Goal: Communication & Community: Answer question/provide support

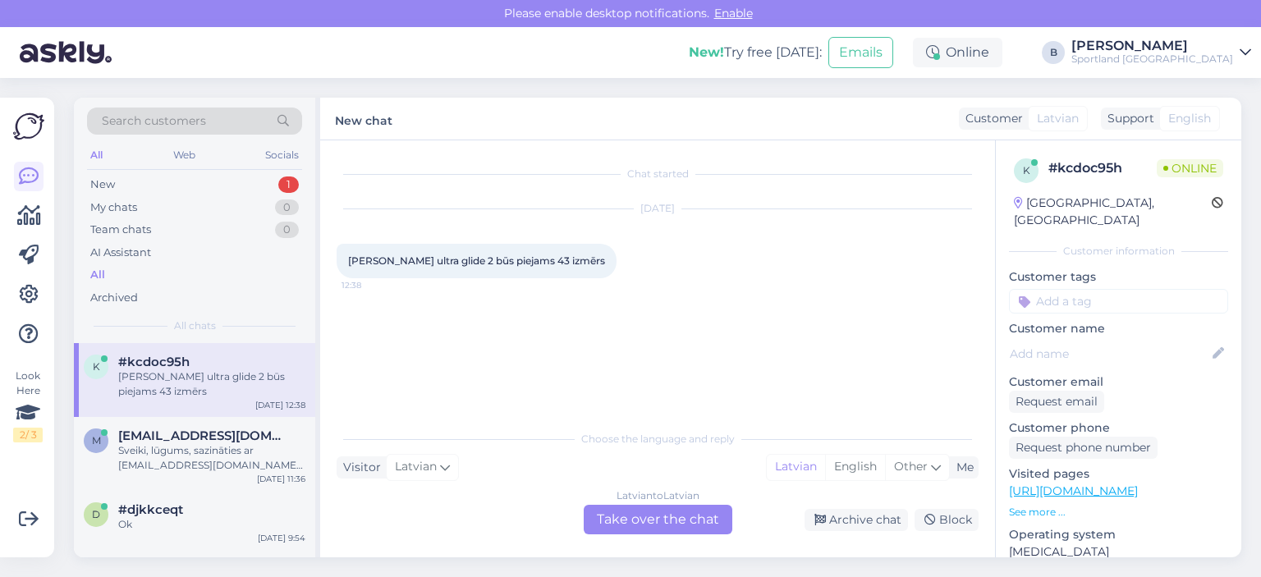
click at [668, 518] on div "Latvian to Latvian Take over the chat" at bounding box center [658, 520] width 149 height 30
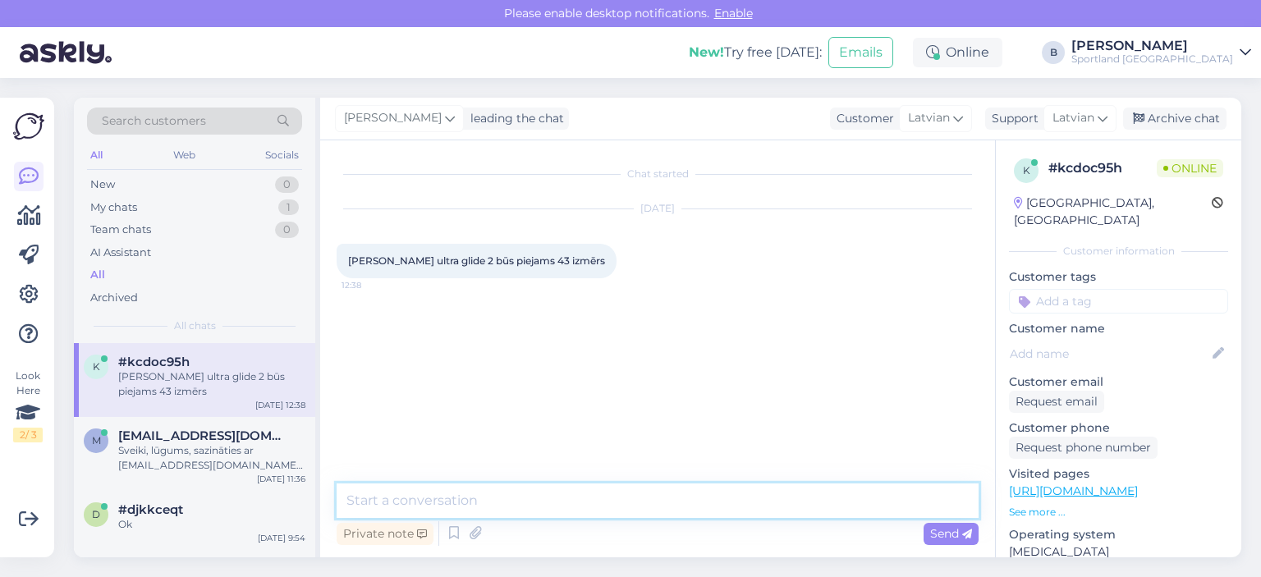
click at [668, 505] on textarea at bounding box center [658, 501] width 642 height 34
type textarea "Sveiki, pašreiz, nav plānota izmēru papildināšana."
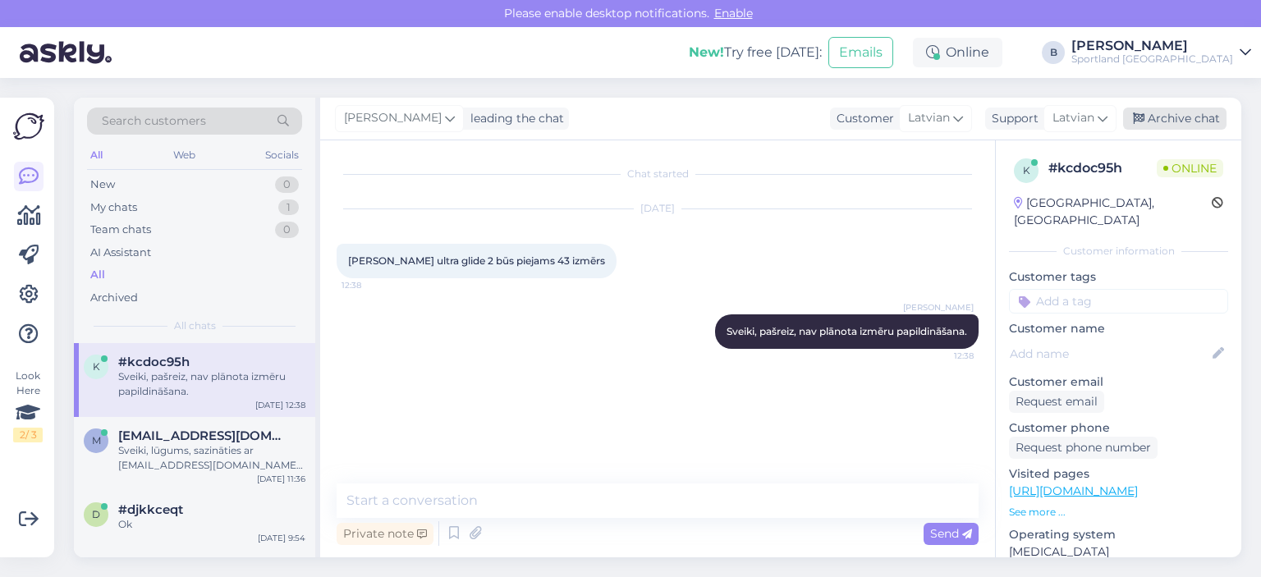
click at [1164, 122] on div "Archive chat" at bounding box center [1174, 119] width 103 height 22
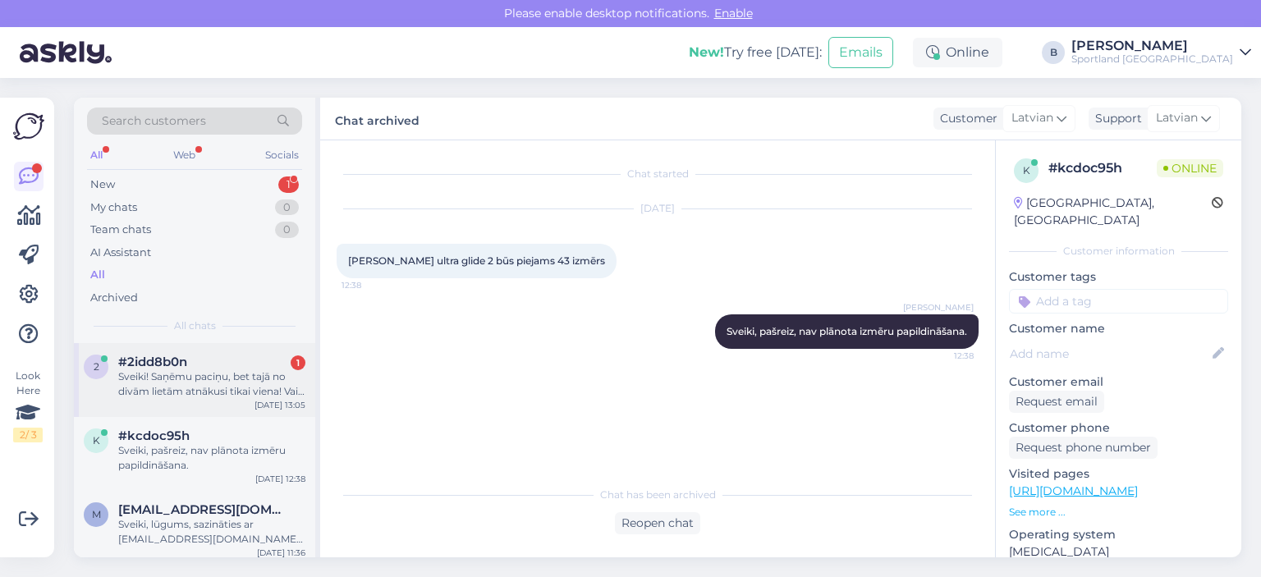
click at [195, 385] on div "Sveiki! Saņēmu paciņu, bet tajā no divām lietām atnākusi tikai viena! Vai otra …" at bounding box center [211, 385] width 187 height 30
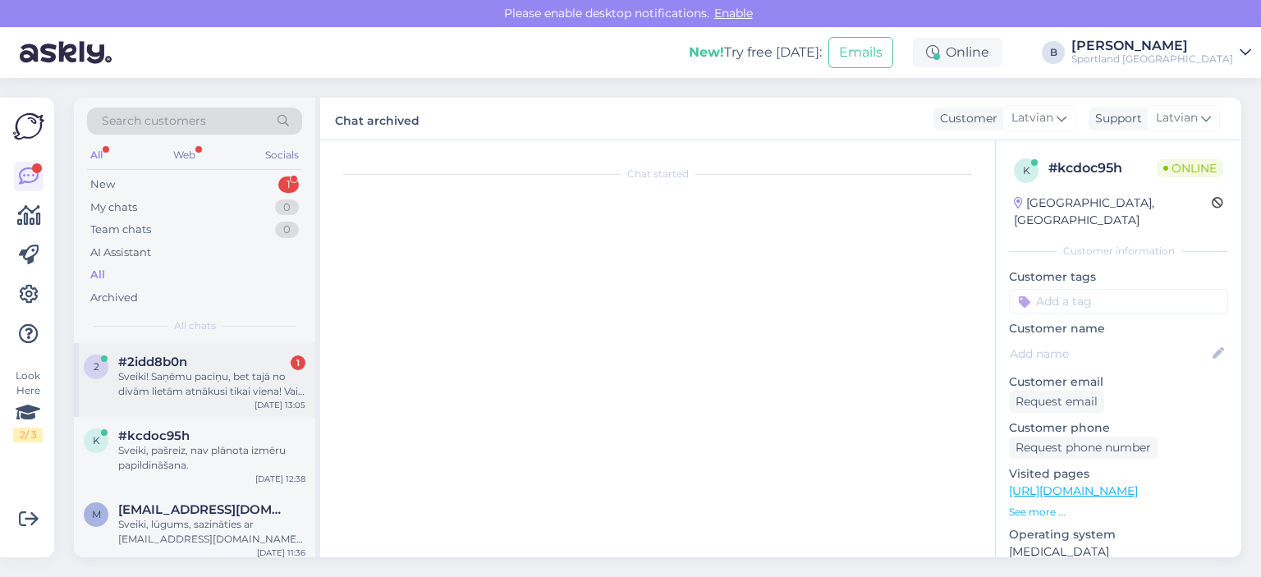
scroll to position [34, 0]
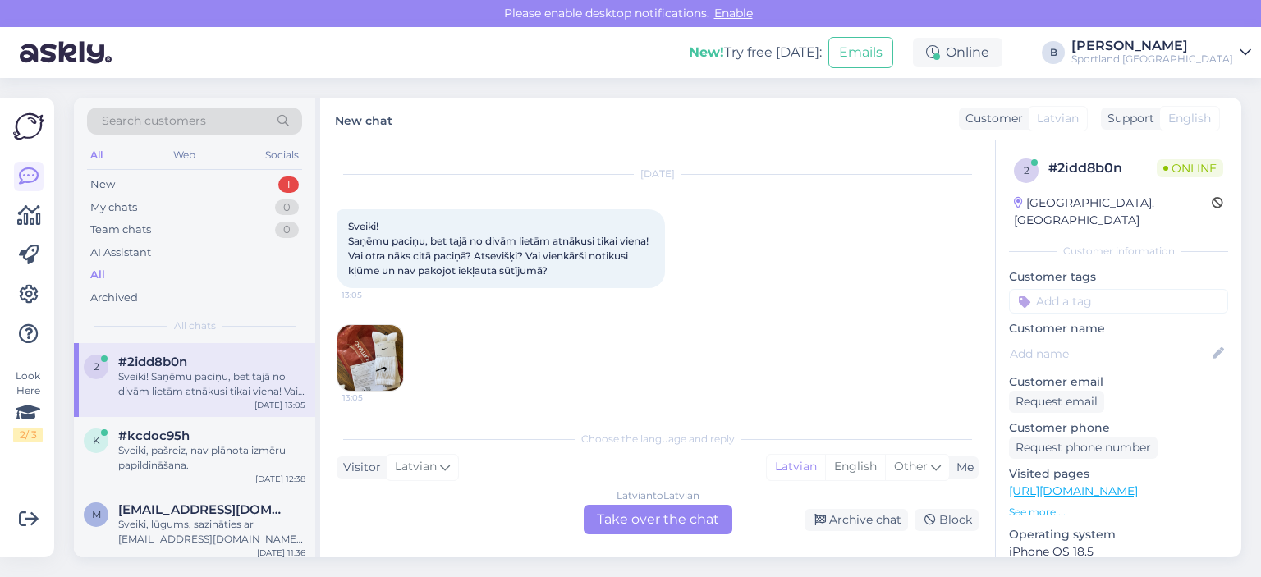
click at [355, 356] on img at bounding box center [371, 358] width 66 height 66
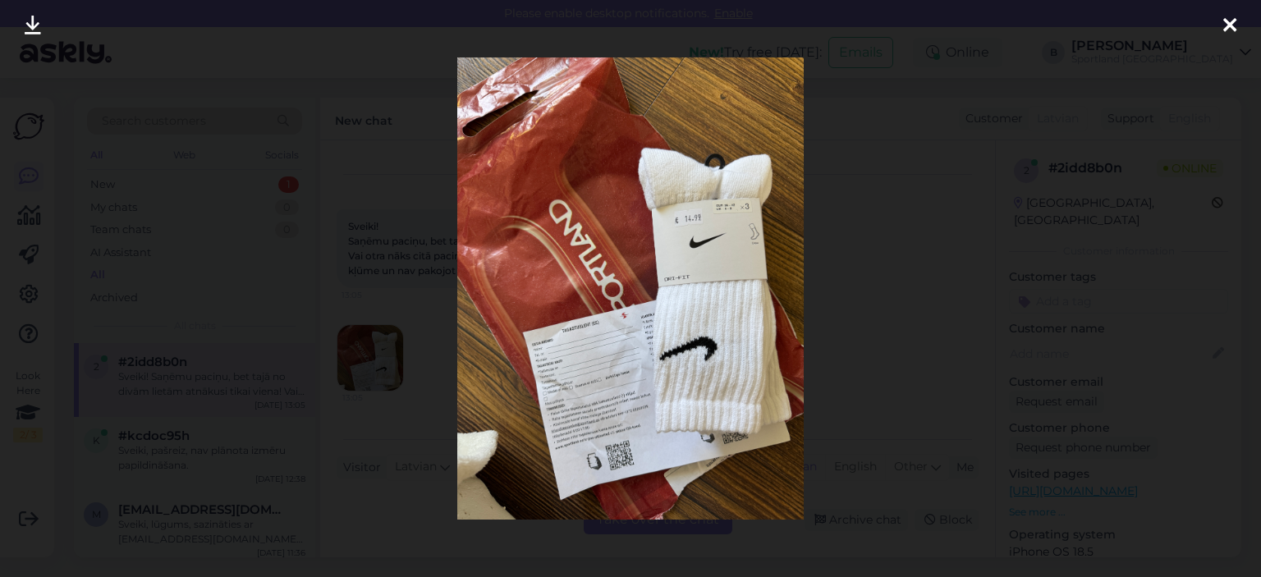
click at [835, 251] on div at bounding box center [630, 288] width 1261 height 577
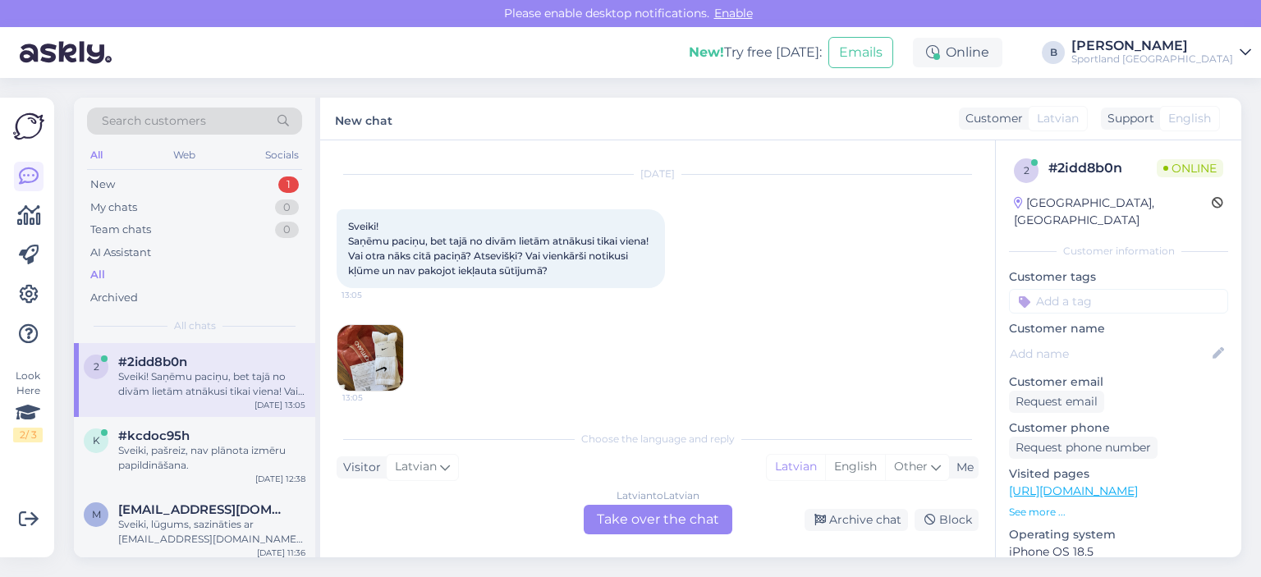
click at [645, 518] on div "Latvian to Latvian Take over the chat" at bounding box center [658, 520] width 149 height 30
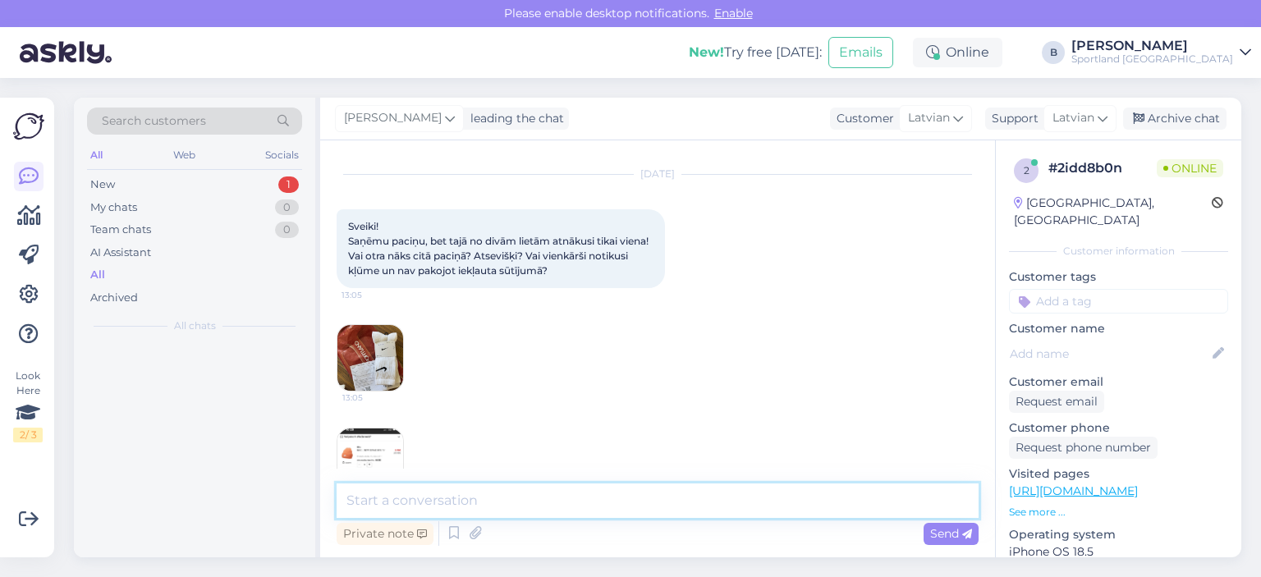
click at [664, 501] on textarea at bounding box center [658, 501] width 642 height 34
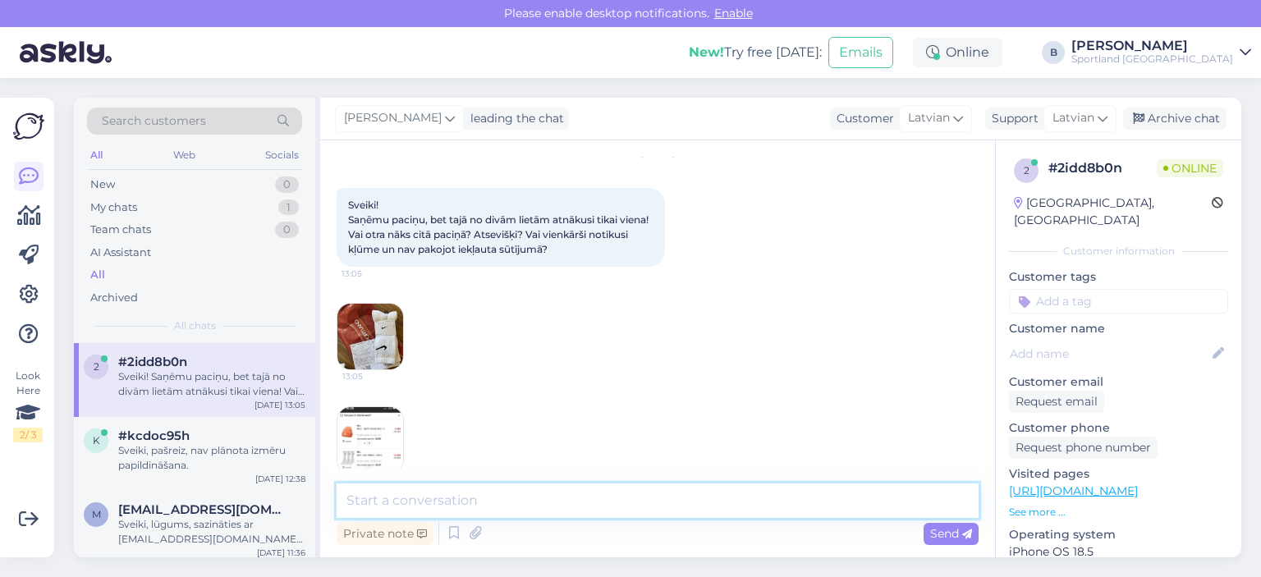
scroll to position [78, 0]
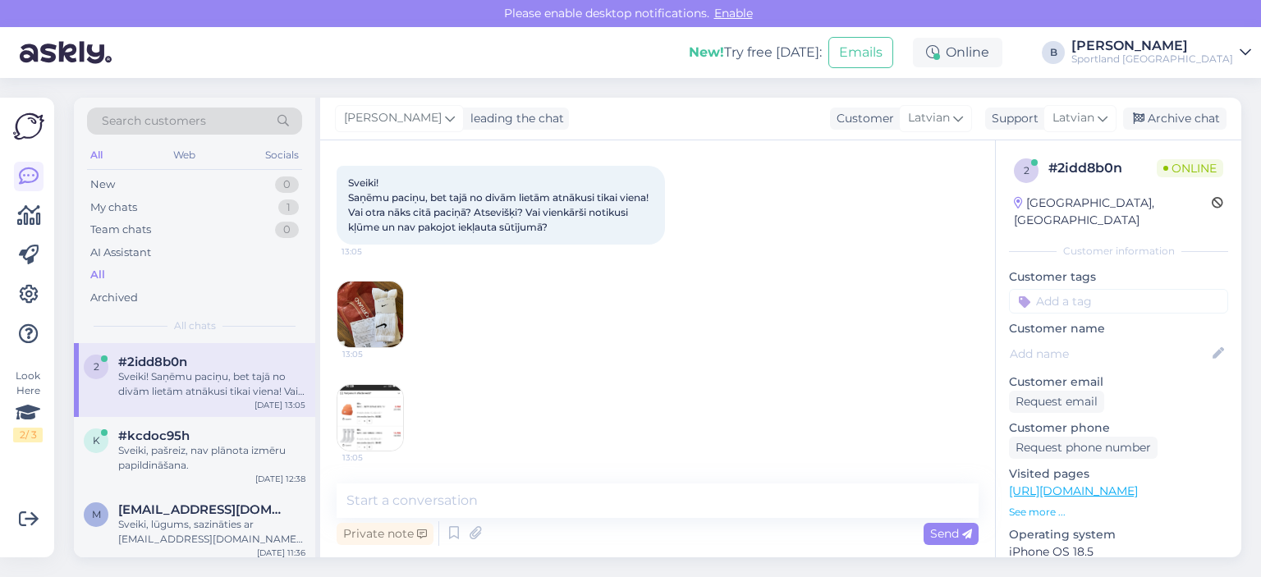
click at [393, 397] on img at bounding box center [371, 418] width 66 height 66
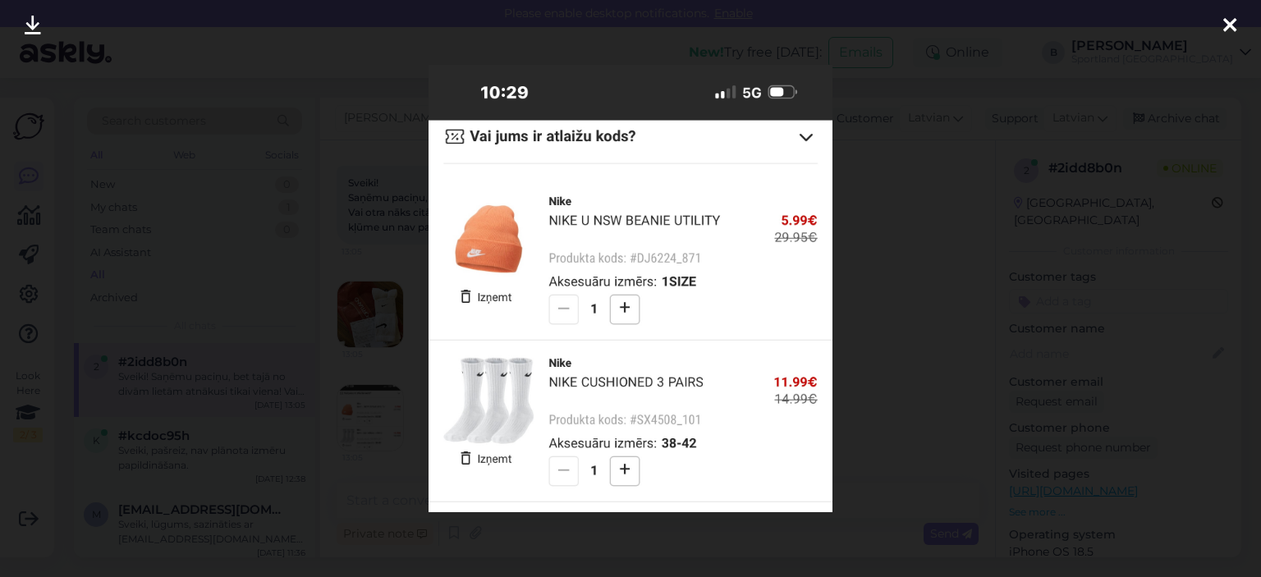
click at [919, 291] on div at bounding box center [630, 288] width 1261 height 577
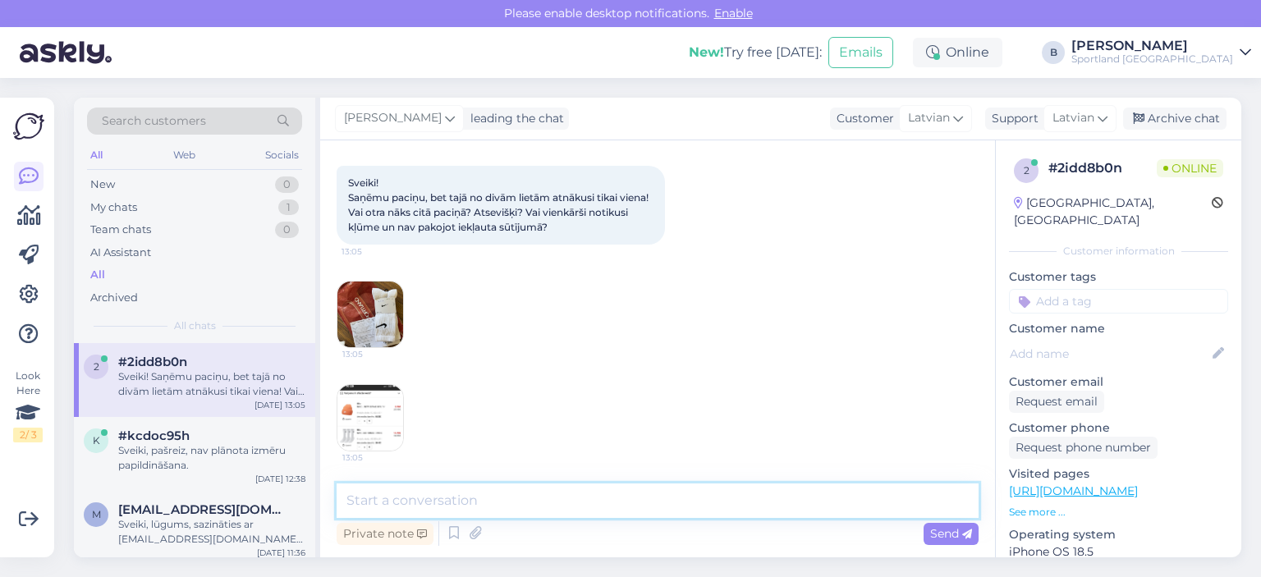
click at [636, 493] on textarea at bounding box center [658, 501] width 642 height 34
type textarea "Sveiki, kāds ir pasūtījuma numurs?"
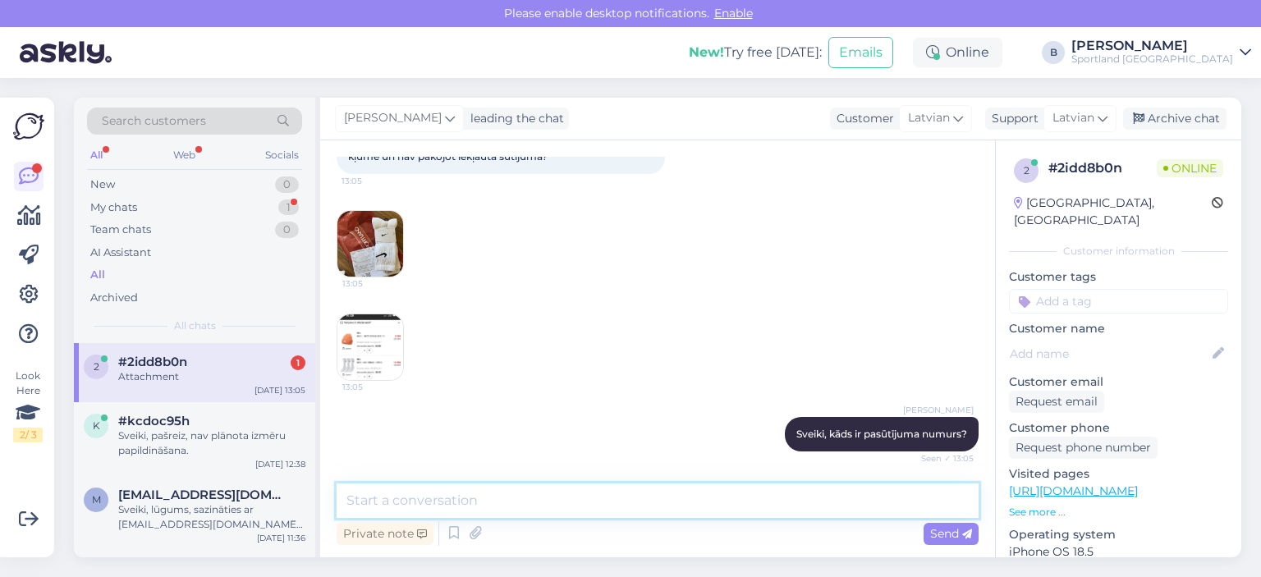
scroll to position [252, 0]
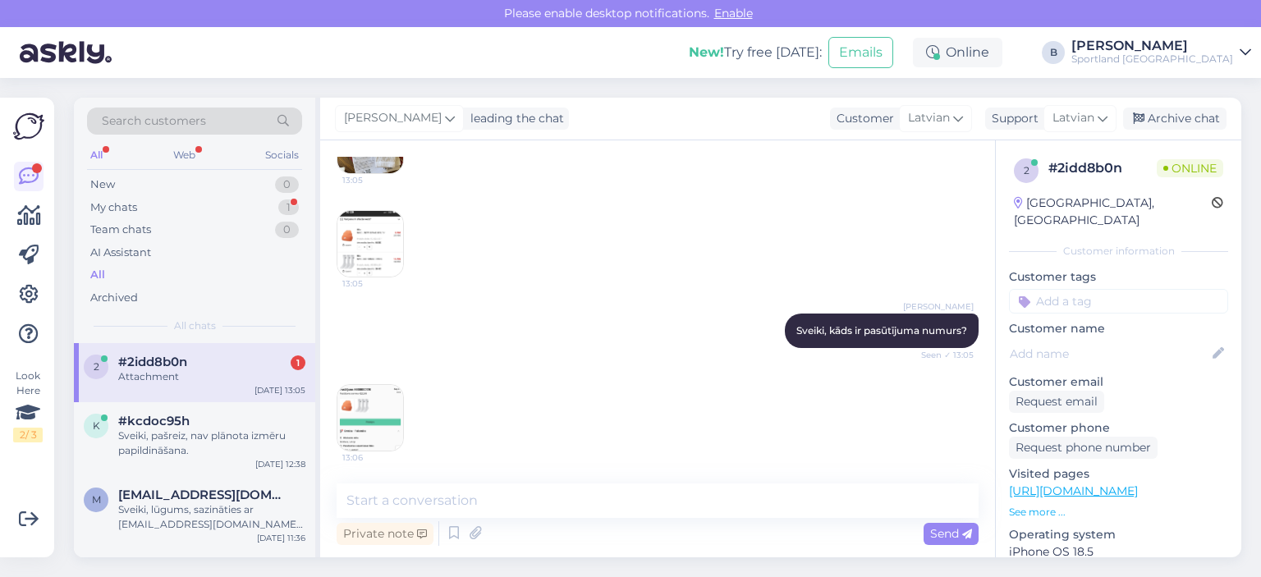
click at [388, 417] on img at bounding box center [371, 418] width 66 height 66
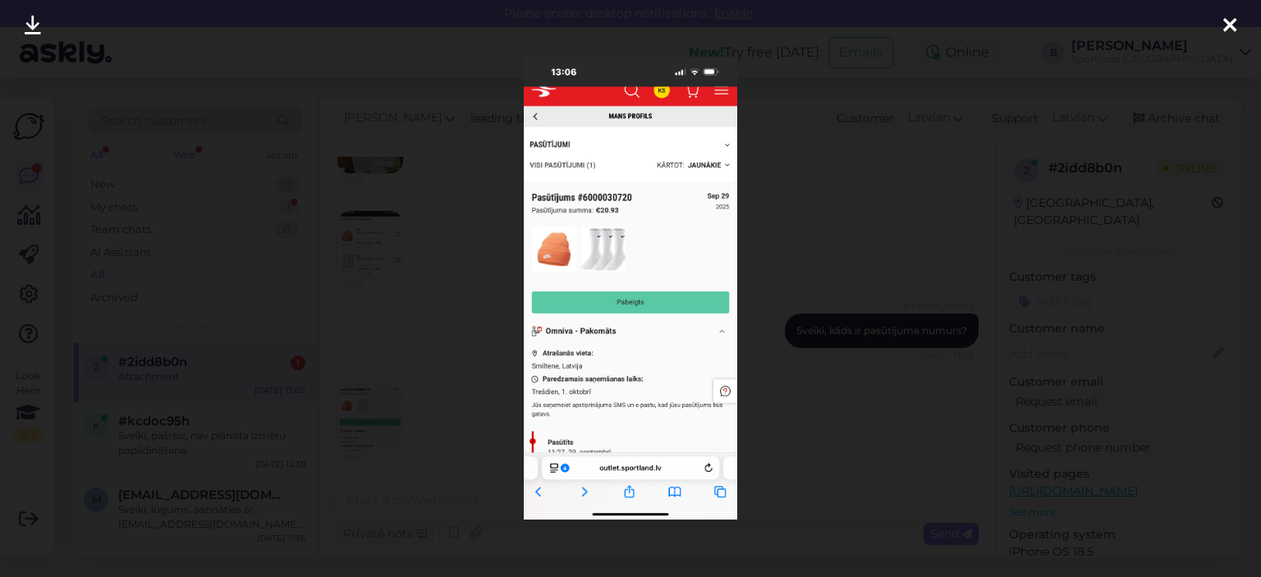
click at [824, 399] on div at bounding box center [630, 288] width 1261 height 577
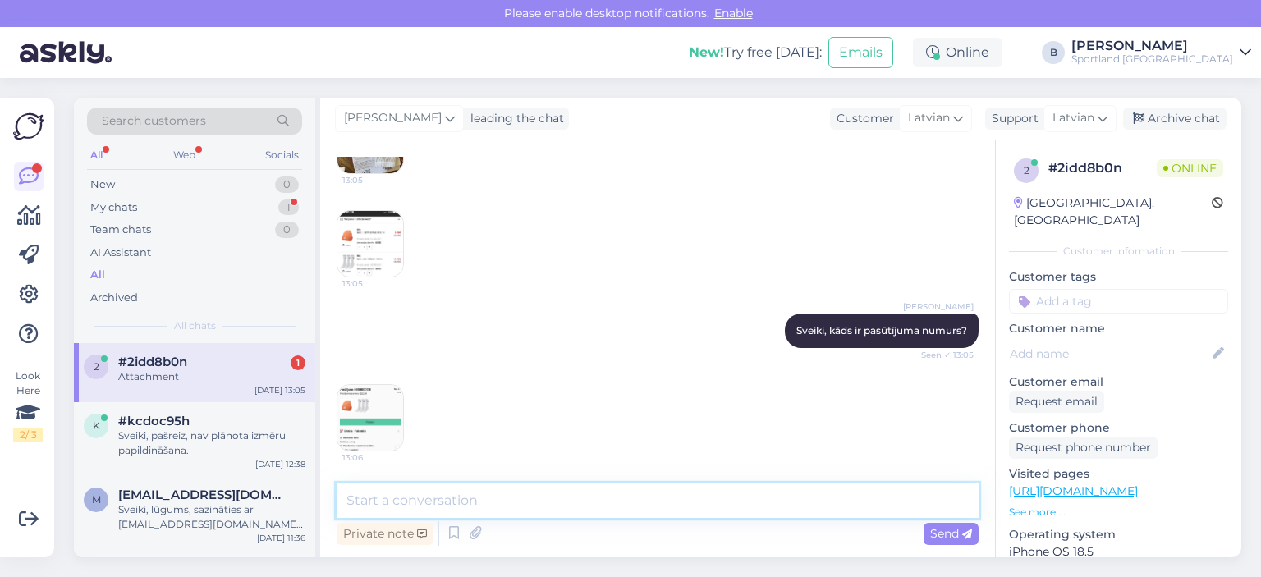
click at [716, 489] on textarea at bounding box center [658, 501] width 642 height 34
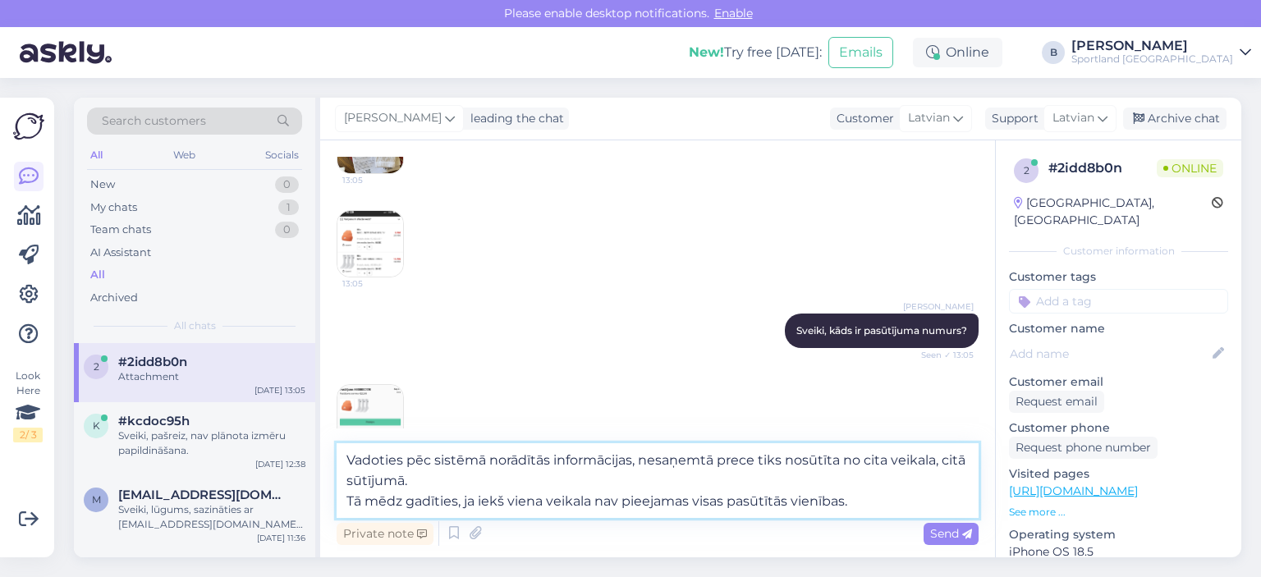
type textarea "Vadoties pēc sistēmā norādītās informācijas, nesaņemtā prece tiks nosūtīta no c…"
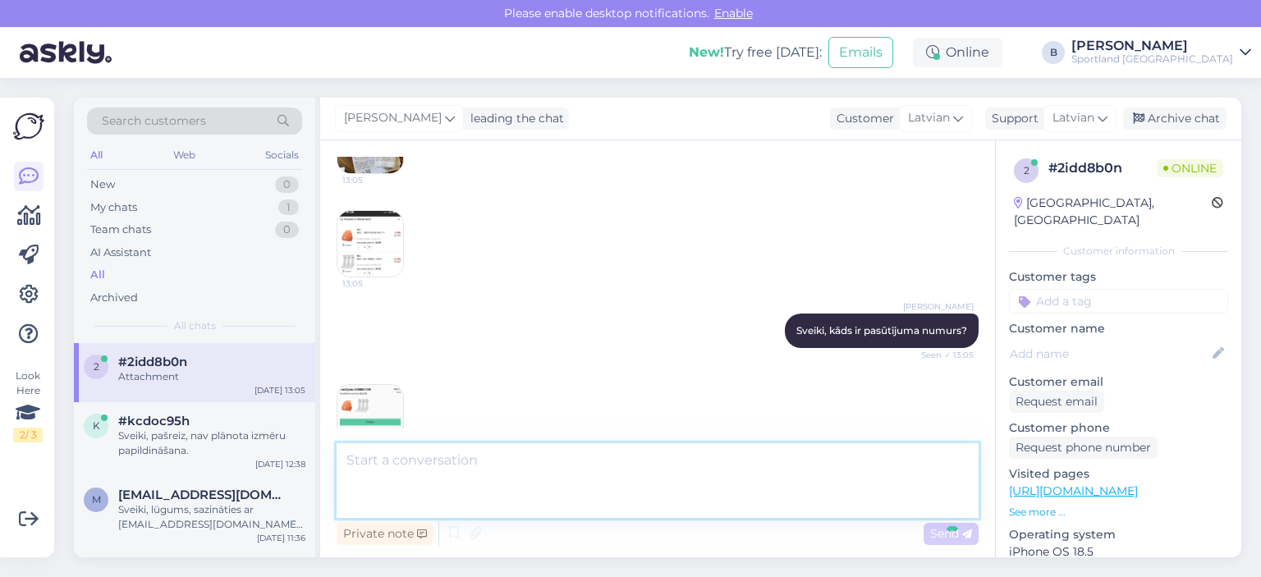
scroll to position [367, 0]
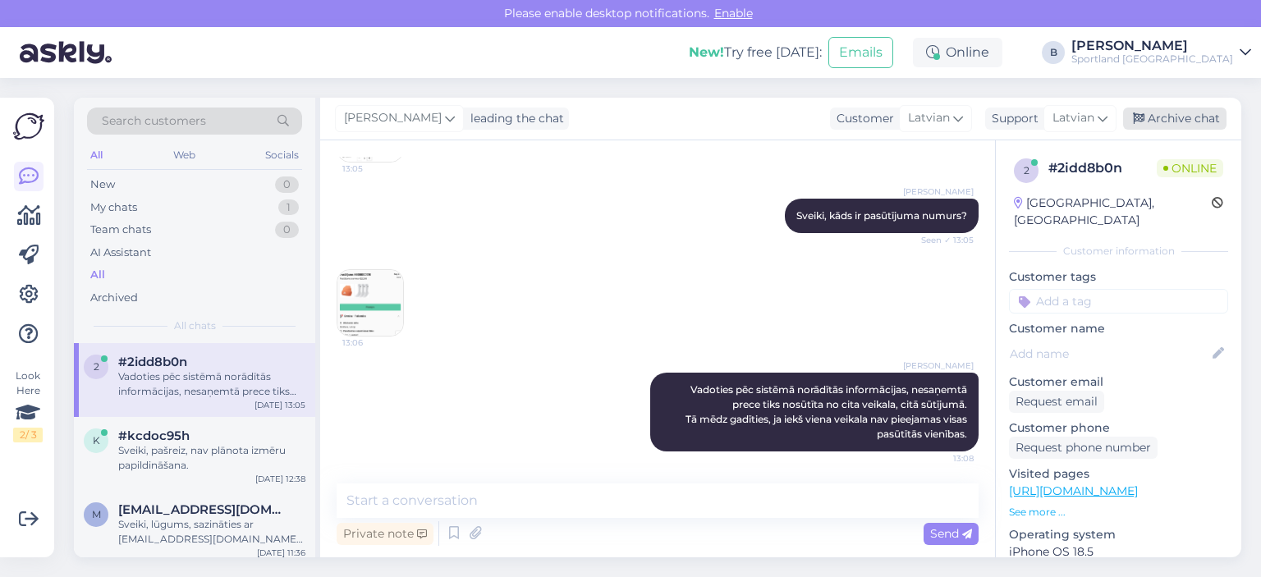
click at [1178, 115] on div "Archive chat" at bounding box center [1174, 119] width 103 height 22
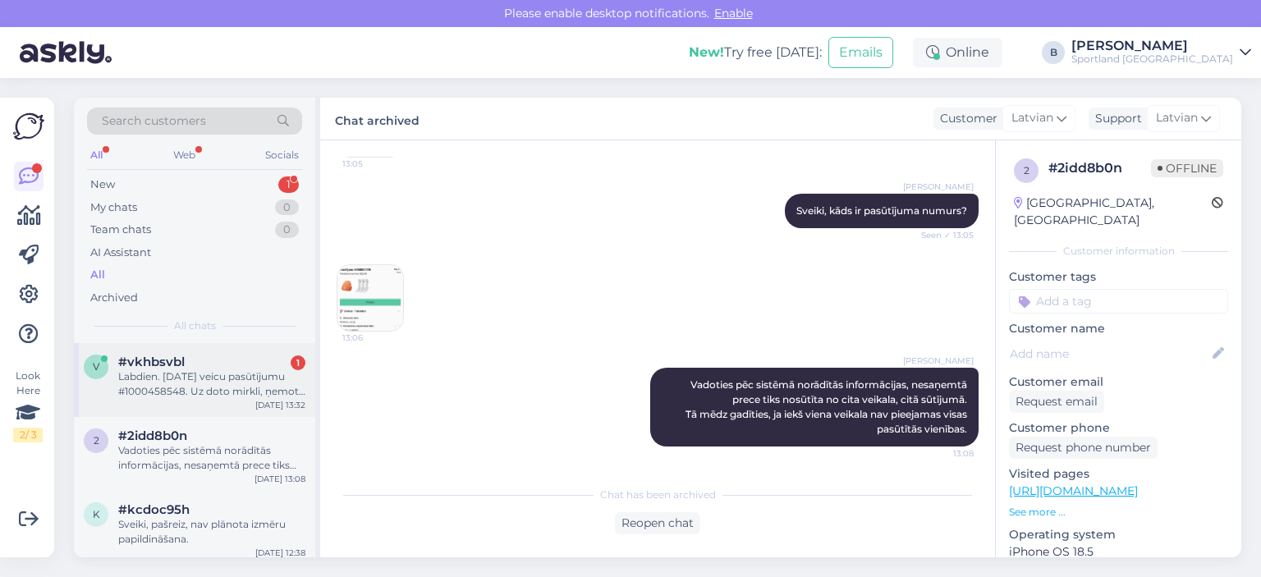
click at [184, 371] on div "Labdien. [DATE] veicu pasūtījumu #1000458548. Uz doto mirkli, ņemot vērā ka lie…" at bounding box center [211, 385] width 187 height 30
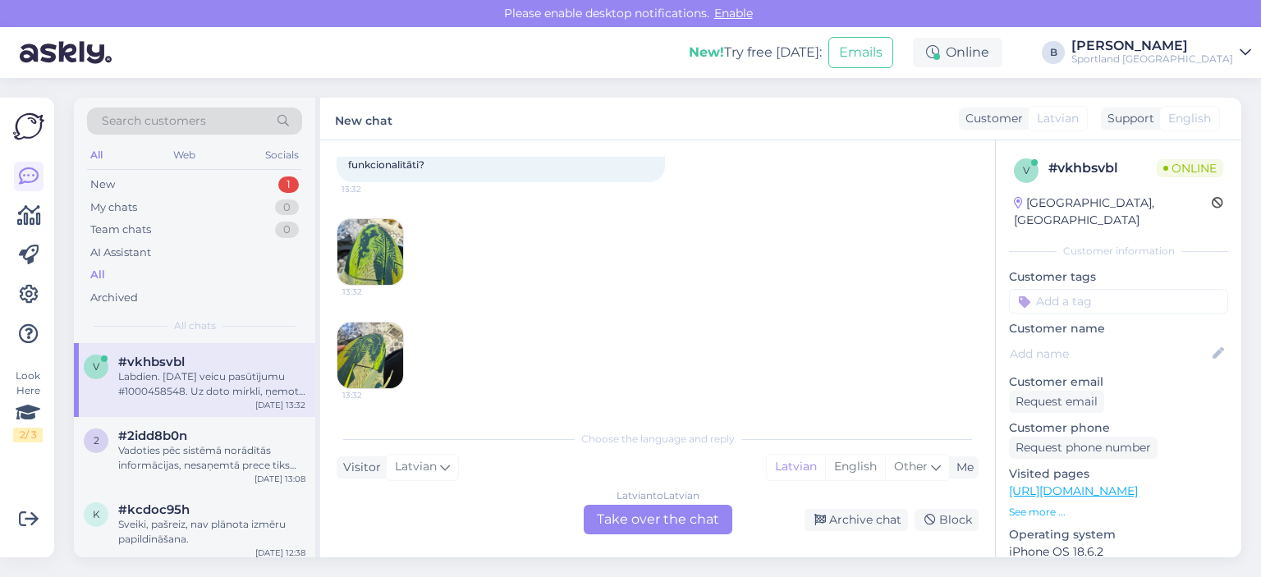
scroll to position [34, 0]
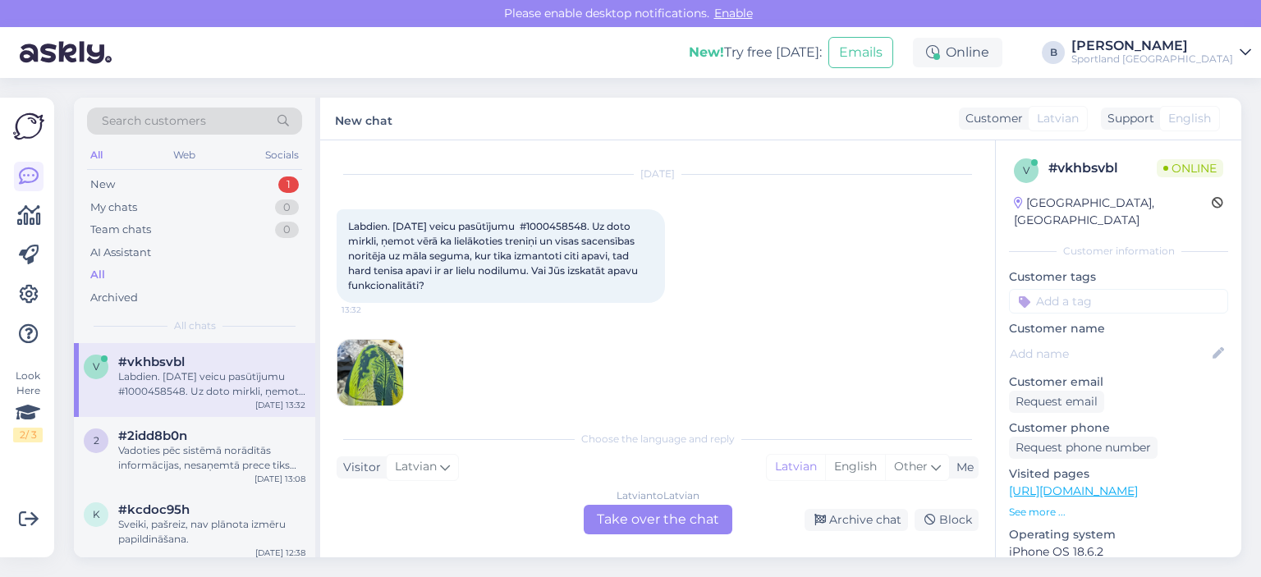
click at [395, 366] on img at bounding box center [371, 373] width 66 height 66
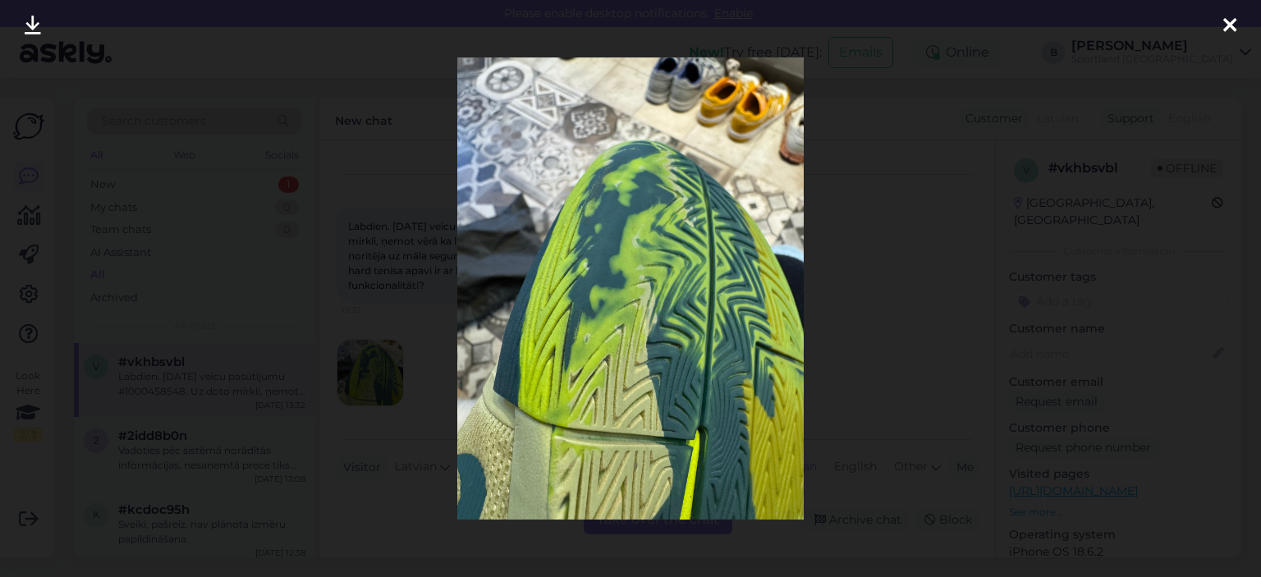
click at [901, 257] on div at bounding box center [630, 288] width 1261 height 577
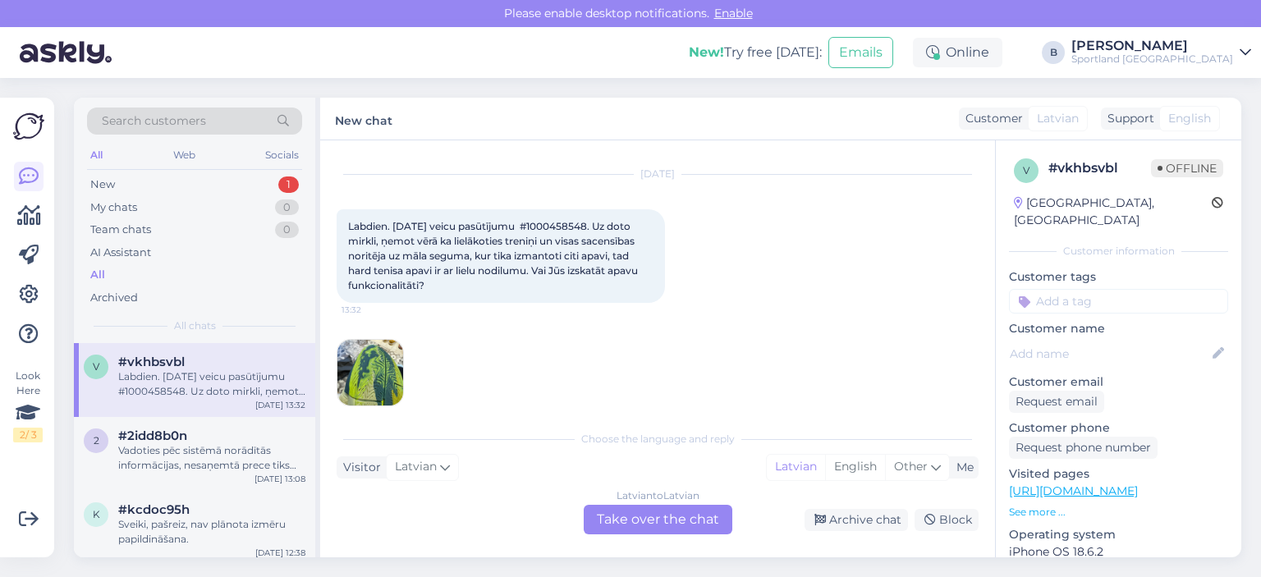
click at [710, 521] on div "Latvian to Latvian Take over the chat" at bounding box center [658, 520] width 149 height 30
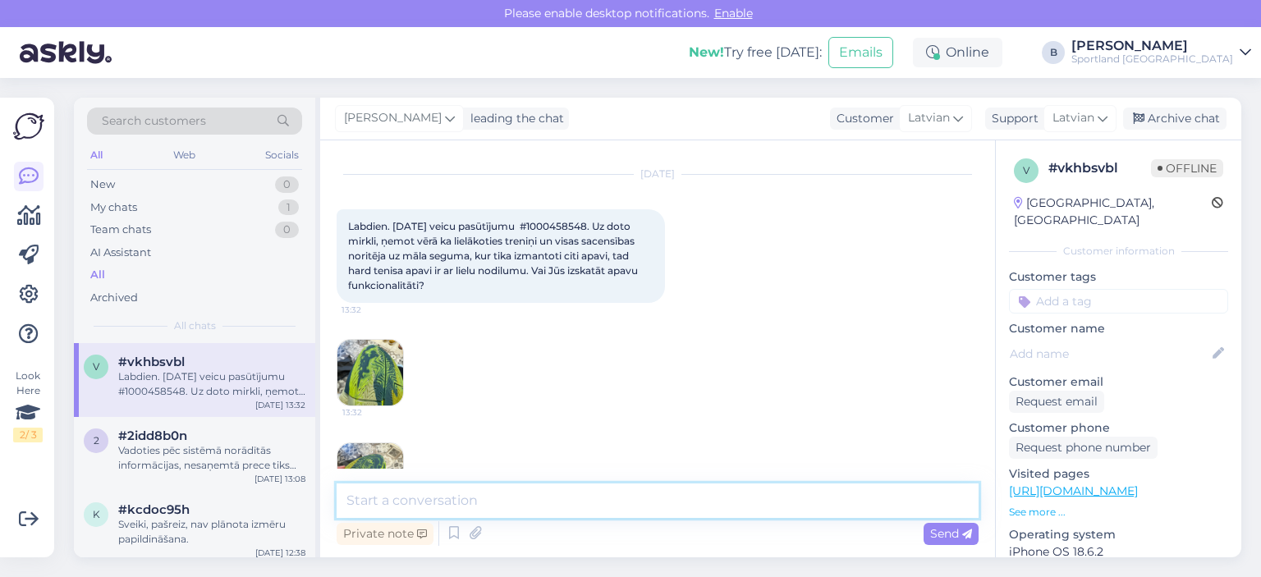
click at [693, 498] on textarea at bounding box center [658, 501] width 642 height 34
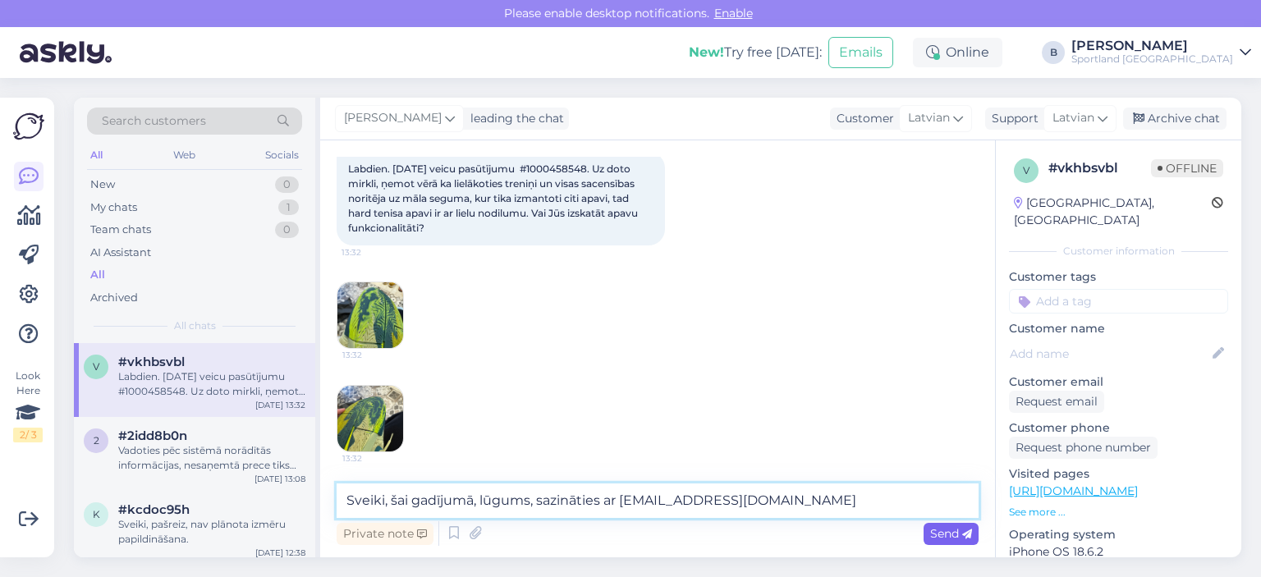
type textarea "Sveiki, šai gadījumā, lūgums, sazināties ar [EMAIL_ADDRESS][DOMAIN_NAME]"
click at [950, 535] on span "Send" at bounding box center [951, 533] width 42 height 15
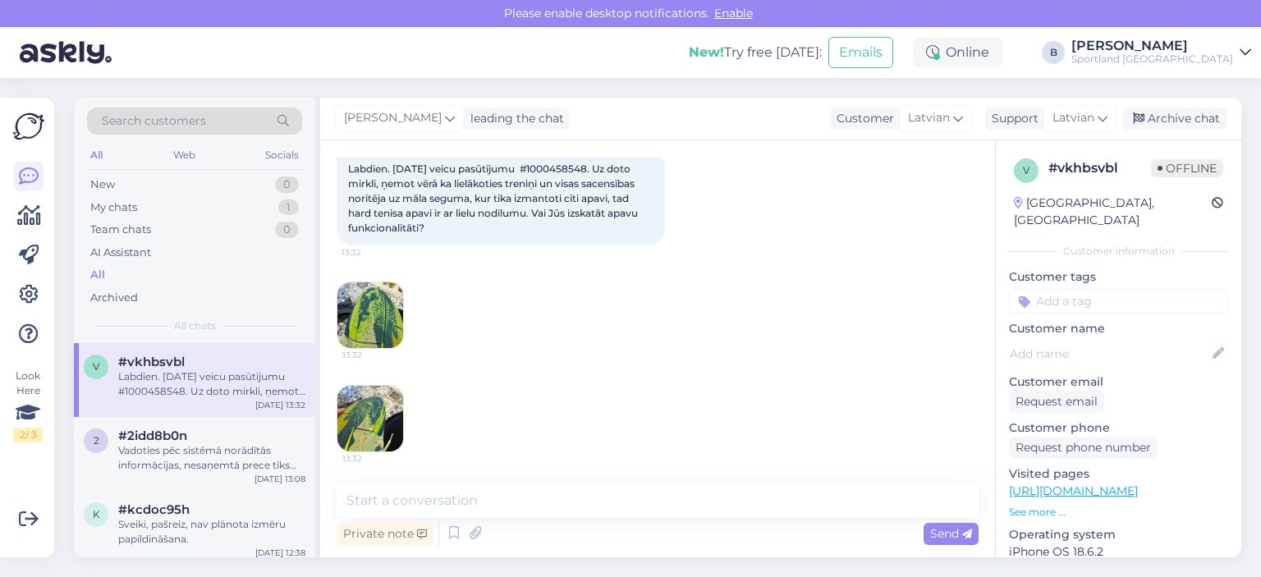
scroll to position [178, 0]
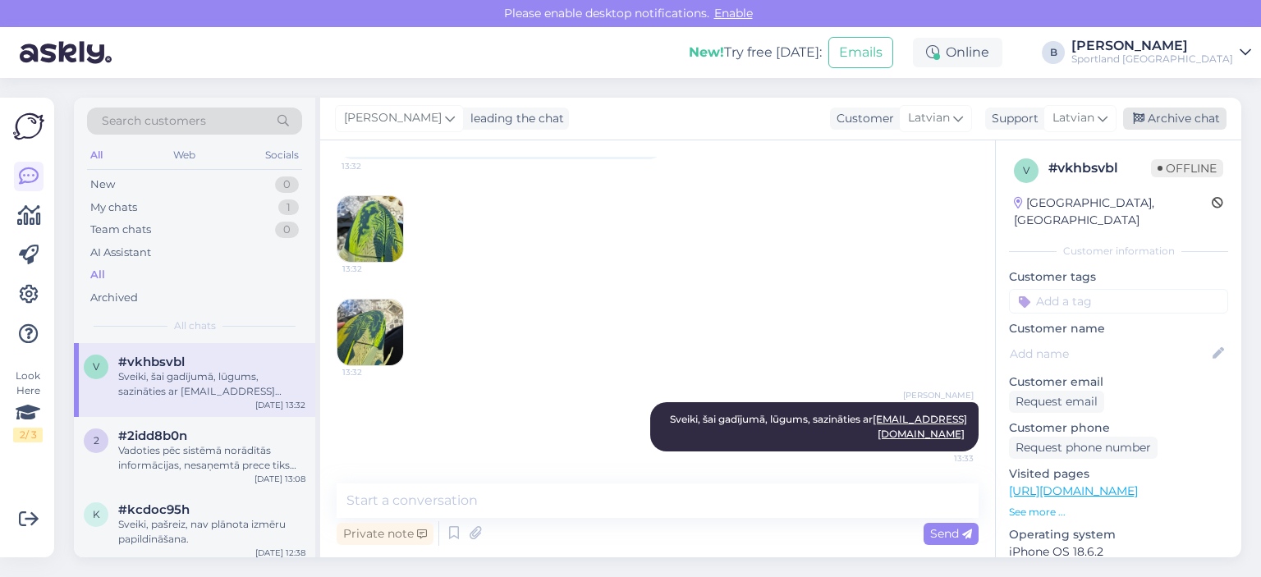
click at [1165, 116] on div "Archive chat" at bounding box center [1174, 119] width 103 height 22
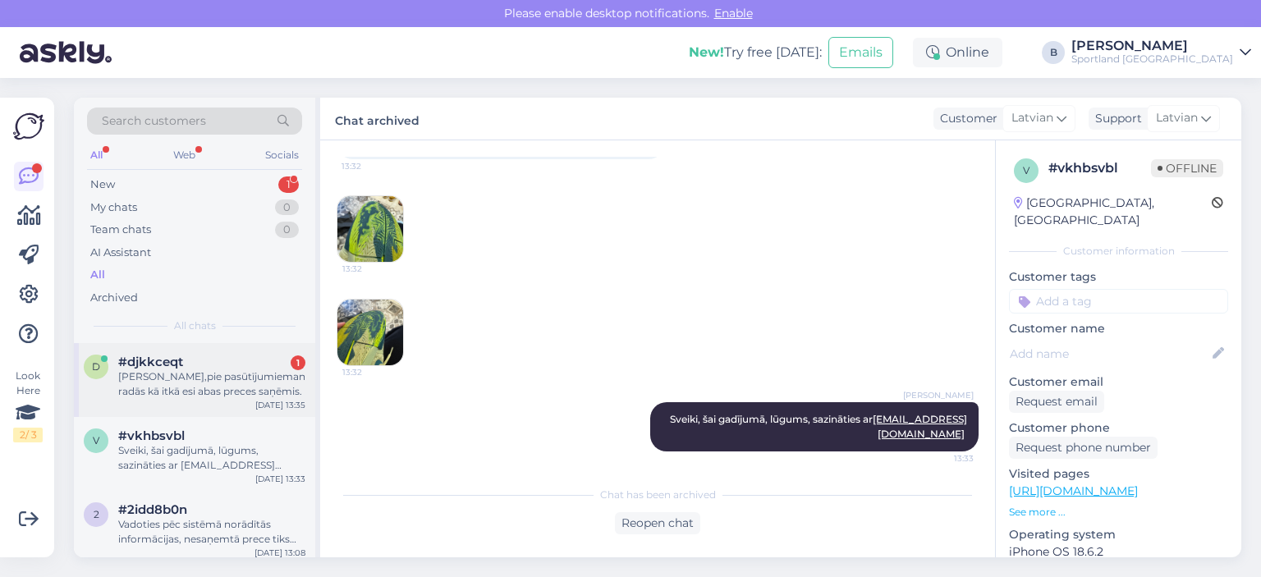
click at [236, 364] on div "#djkkceqt 1" at bounding box center [211, 362] width 187 height 15
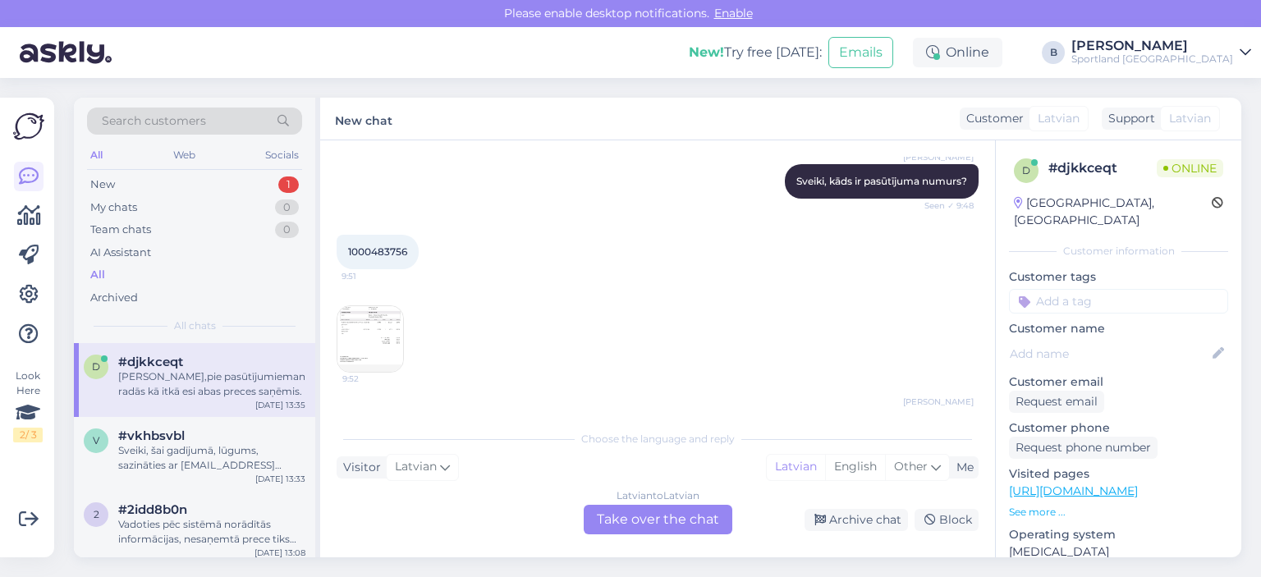
scroll to position [149, 0]
click at [369, 246] on span "1000483756" at bounding box center [377, 252] width 59 height 12
copy div "1000483756 9:51"
drag, startPoint x: 656, startPoint y: 521, endPoint x: 631, endPoint y: 456, distance: 70.5
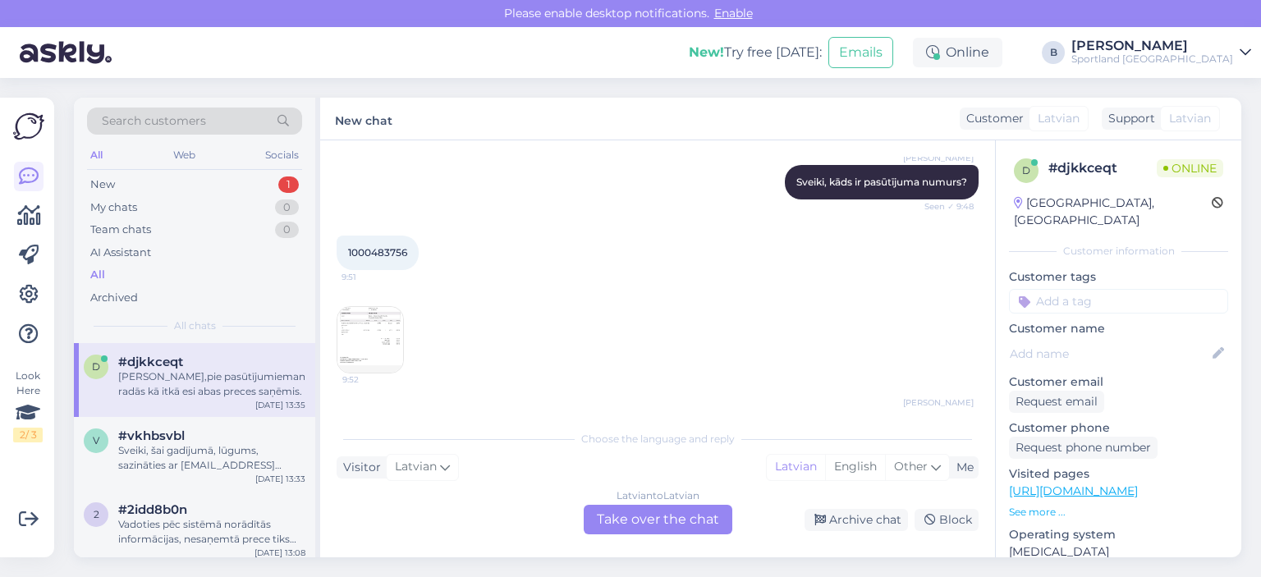
click at [656, 521] on div "Latvian to Latvian Take over the chat" at bounding box center [658, 520] width 149 height 30
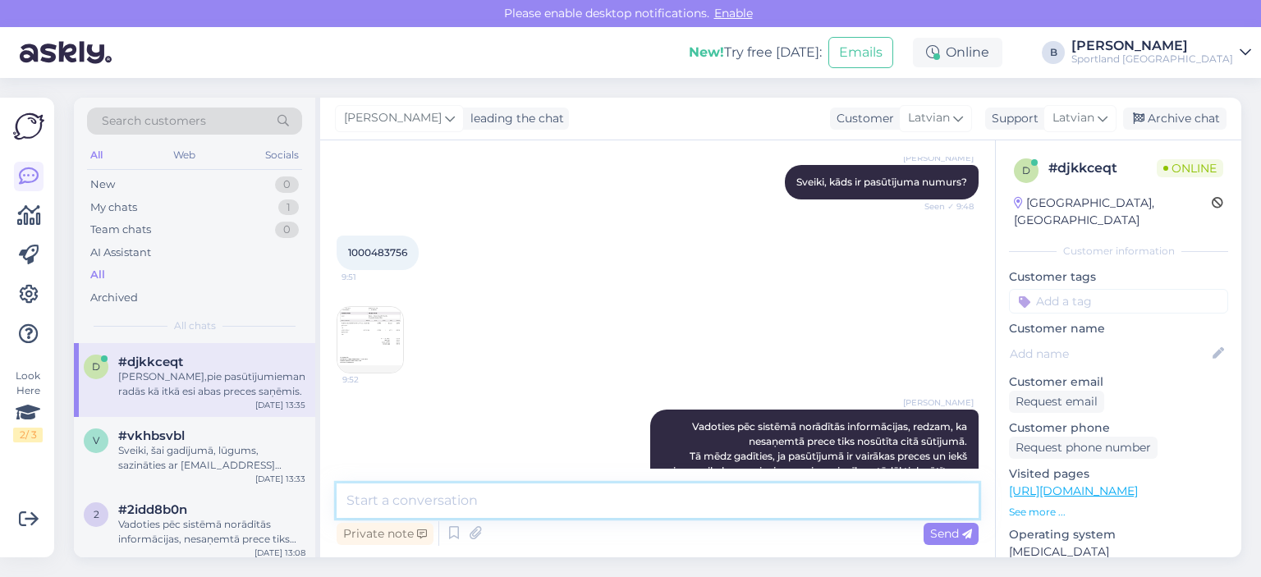
click at [622, 513] on textarea at bounding box center [658, 501] width 642 height 34
type textarea "O"
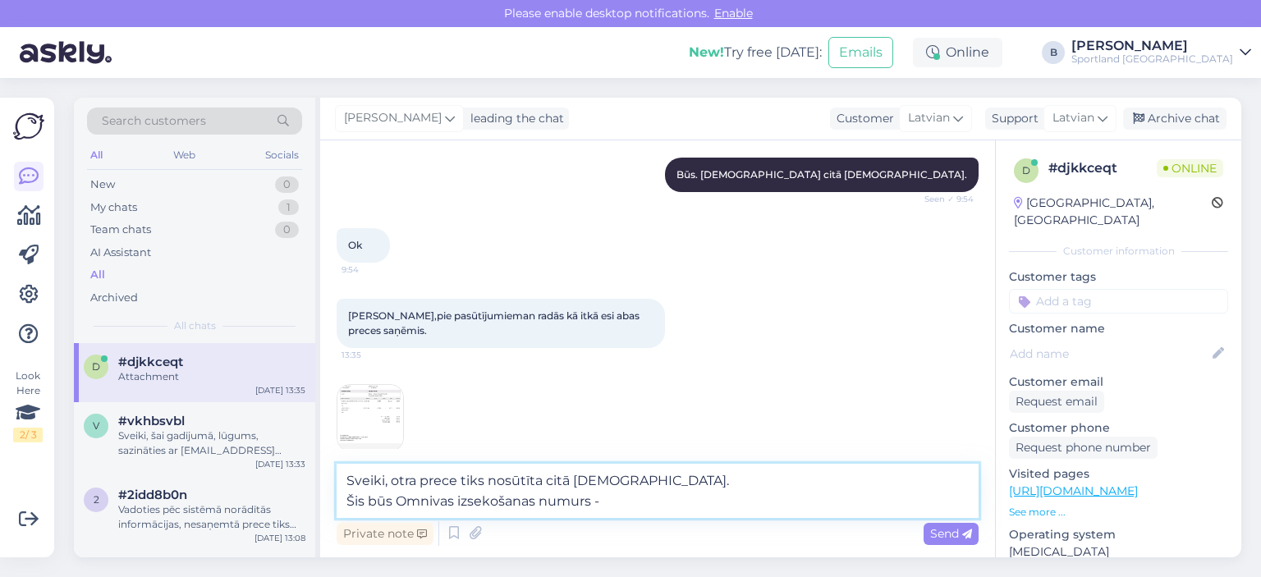
paste textarea "CC857007498EE"
type textarea "Sveiki, otra prece tiks nosūtīta citā [DEMOGRAPHIC_DATA]. Šis būs Omnivas izsek…"
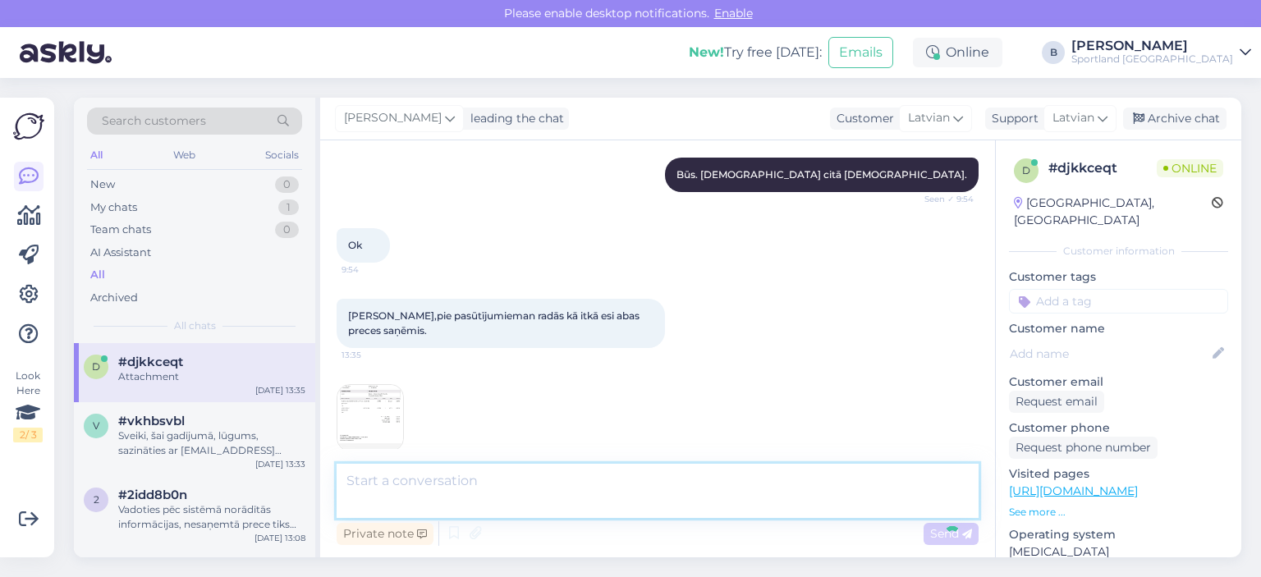
scroll to position [687, 0]
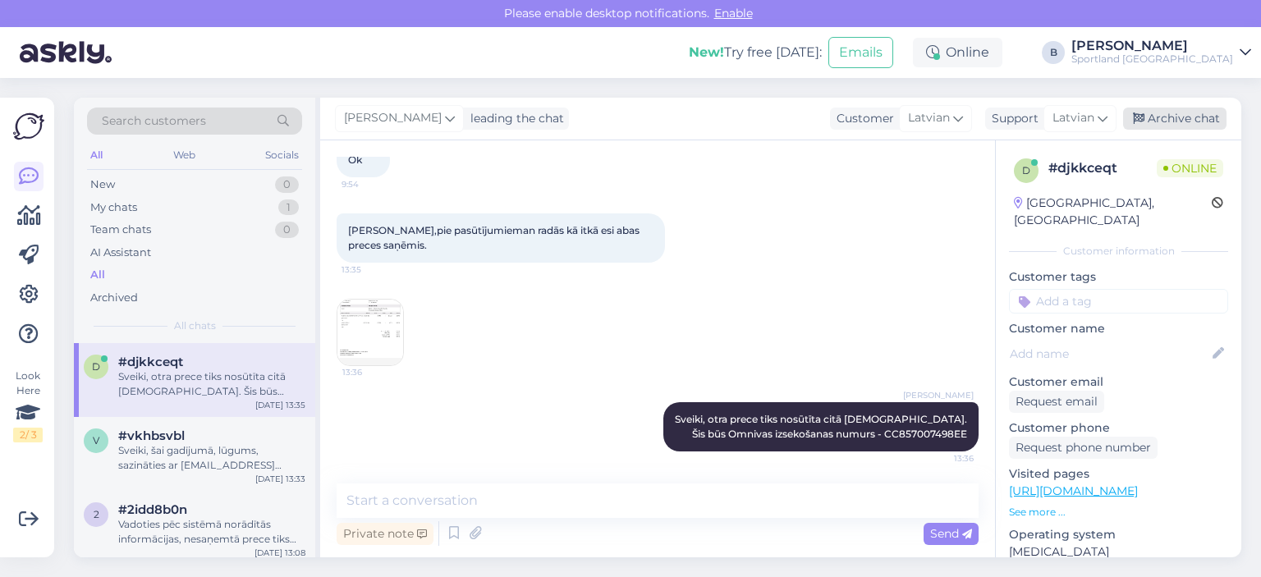
click at [1186, 124] on div "Archive chat" at bounding box center [1174, 119] width 103 height 22
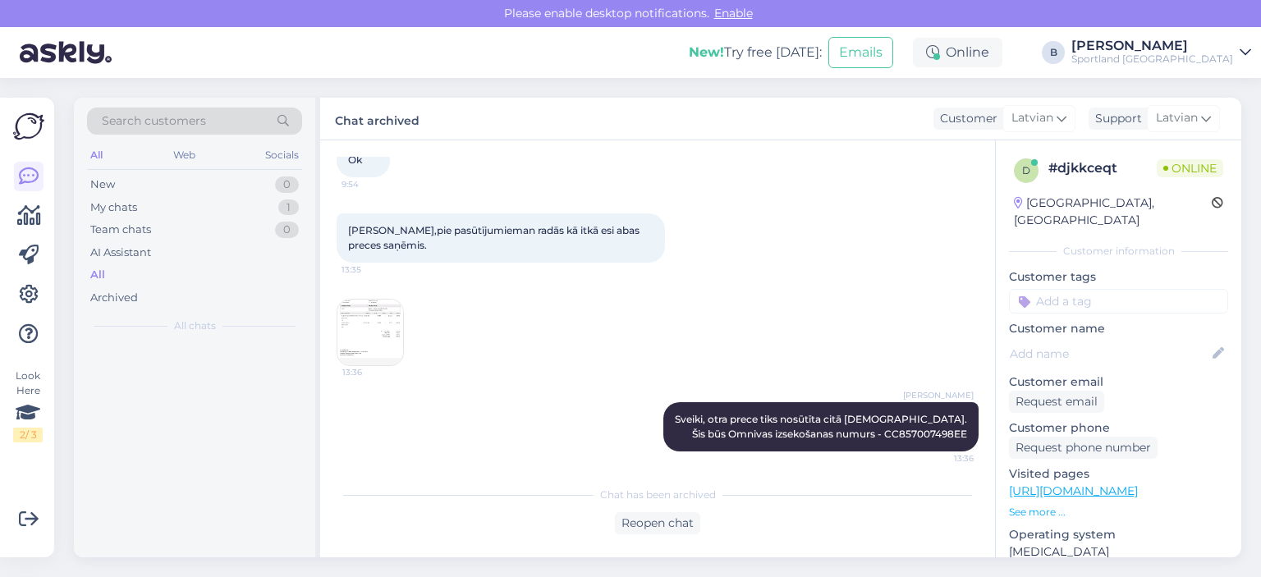
scroll to position [693, 0]
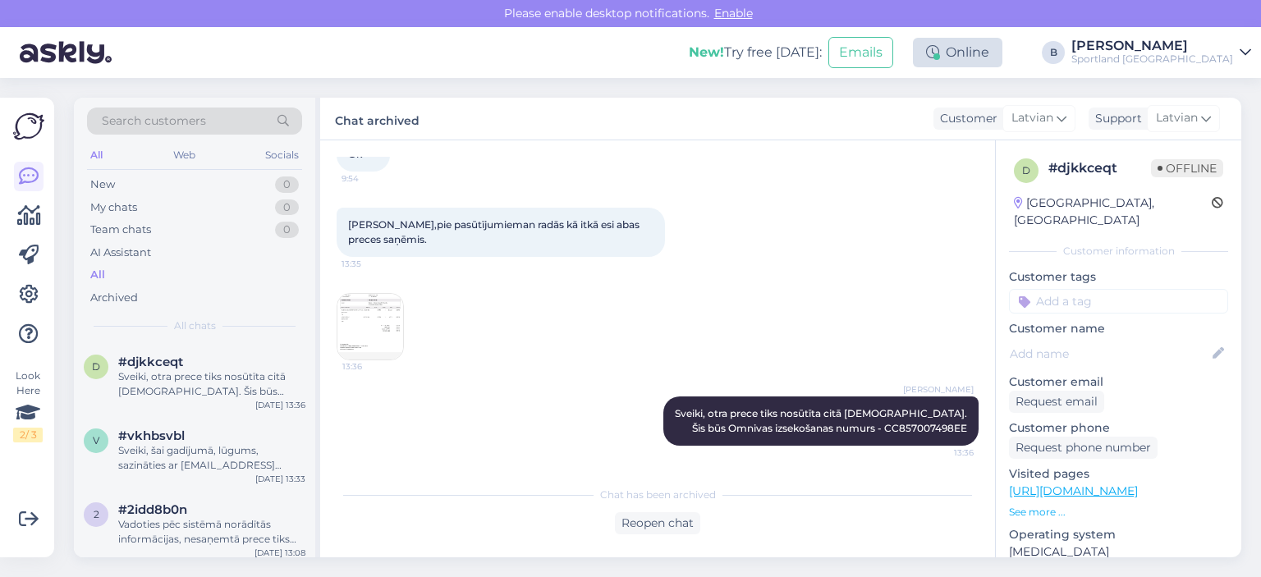
click at [1003, 53] on div "Online" at bounding box center [958, 53] width 90 height 30
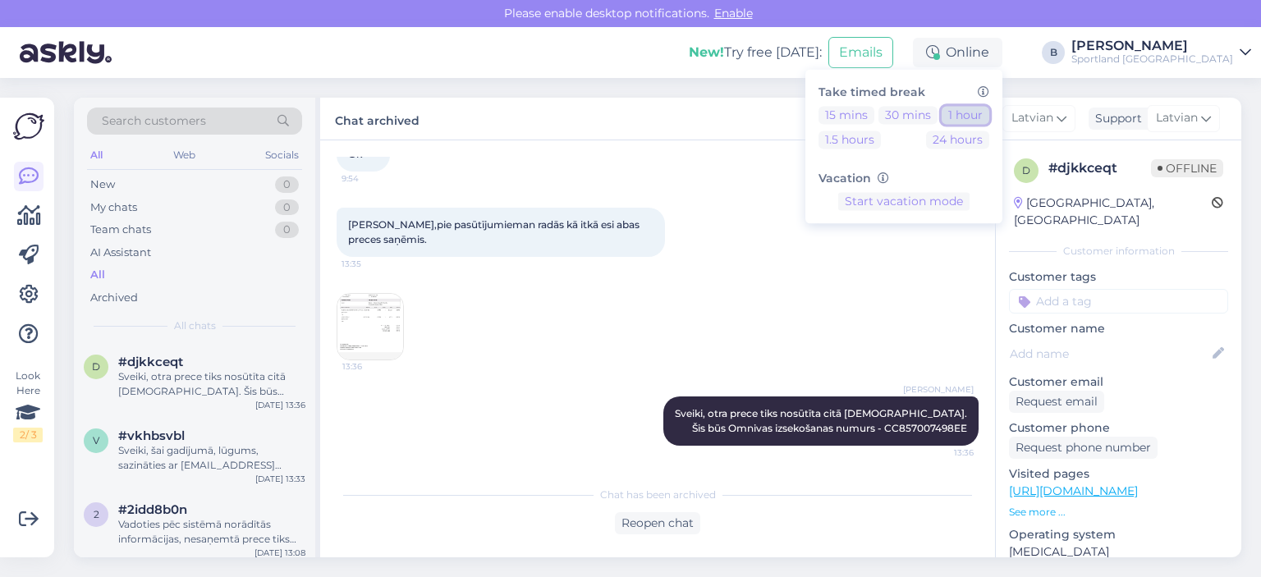
click at [990, 122] on button "1 hour" at bounding box center [966, 115] width 48 height 18
